Goal: Navigation & Orientation: Find specific page/section

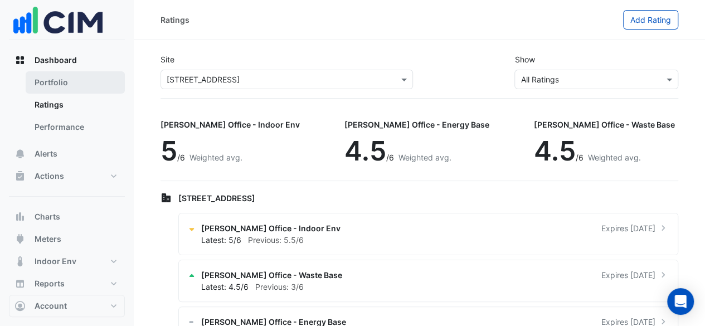
click at [67, 74] on link "Portfolio" at bounding box center [75, 82] width 99 height 22
select select "**"
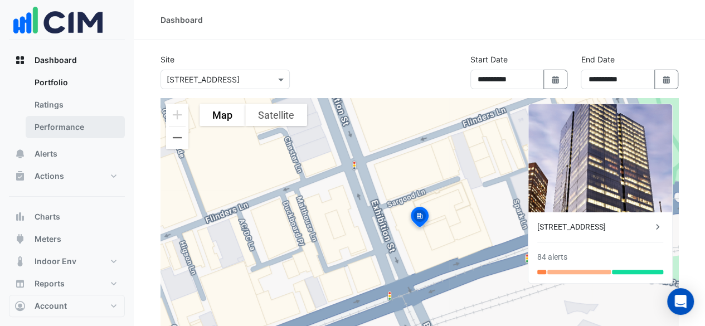
click at [56, 131] on link "Performance" at bounding box center [75, 127] width 99 height 22
